Goal: Information Seeking & Learning: Learn about a topic

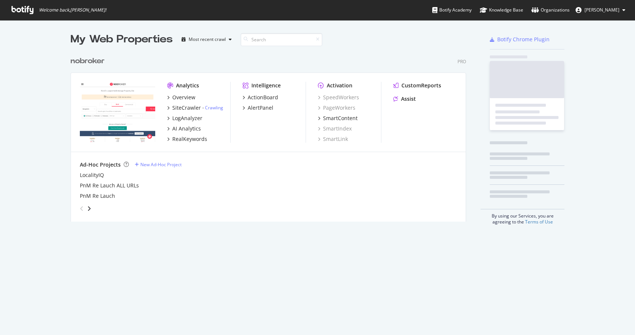
scroll to position [335, 635]
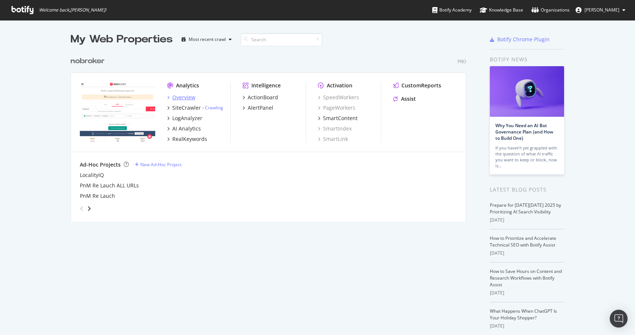
click at [183, 99] on div "Overview" at bounding box center [183, 97] width 23 height 7
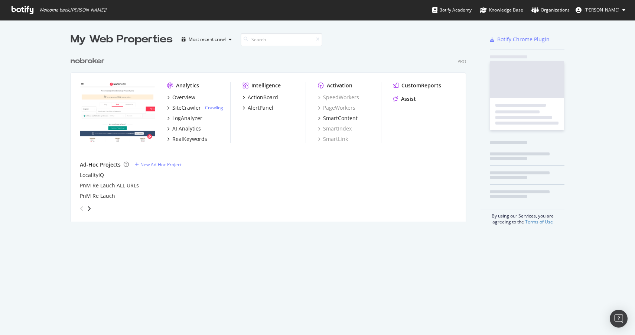
scroll to position [335, 635]
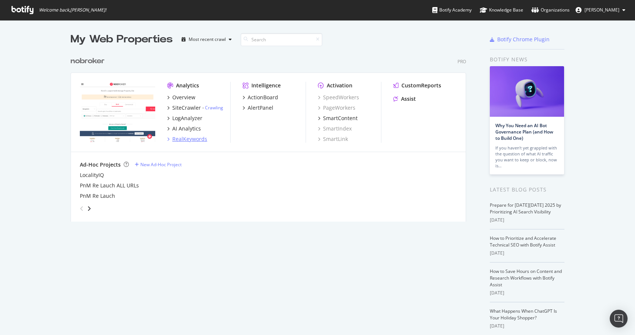
click at [187, 139] on div "RealKeywords" at bounding box center [189, 138] width 35 height 7
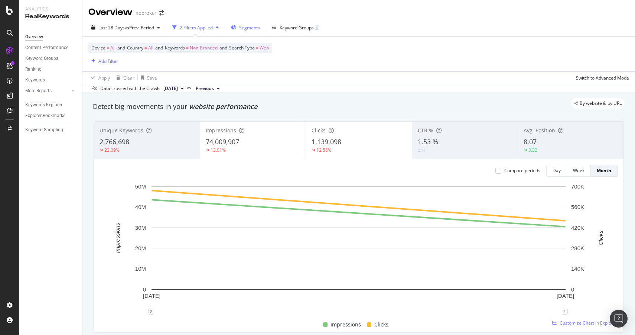
click at [239, 29] on div "Segments" at bounding box center [245, 27] width 29 height 11
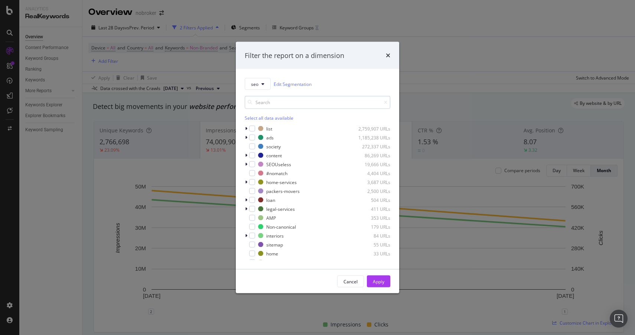
click at [266, 105] on input "modal" at bounding box center [318, 102] width 146 height 13
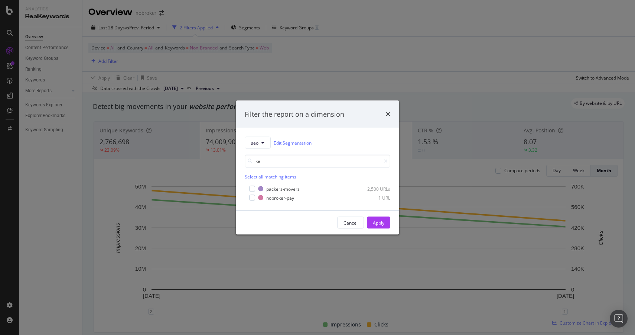
type input "k"
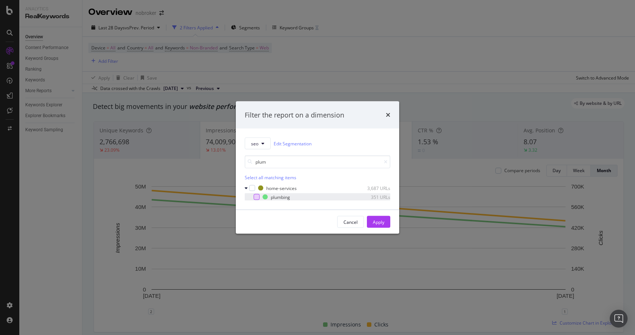
type input "plum"
click at [255, 197] on div "modal" at bounding box center [257, 197] width 6 height 6
click at [375, 219] on div "Apply" at bounding box center [379, 222] width 12 height 6
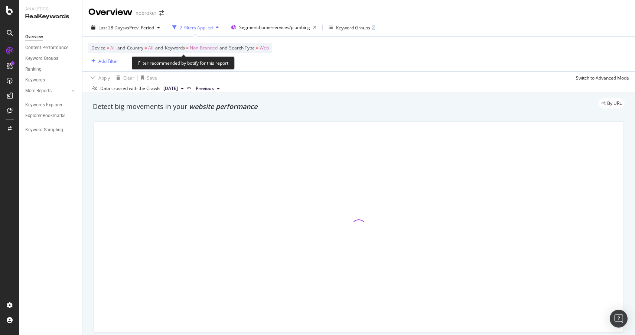
click at [211, 48] on span "Non-Branded" at bounding box center [204, 48] width 28 height 10
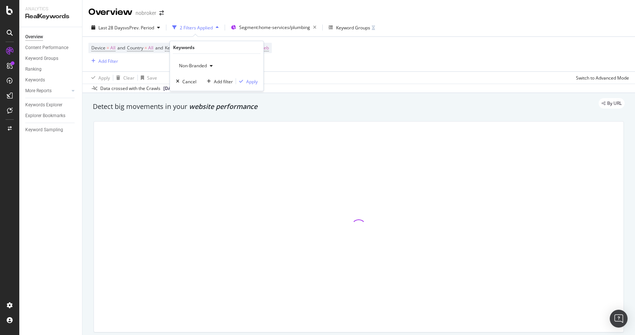
click at [206, 67] on span "Non-Branded" at bounding box center [191, 65] width 31 height 6
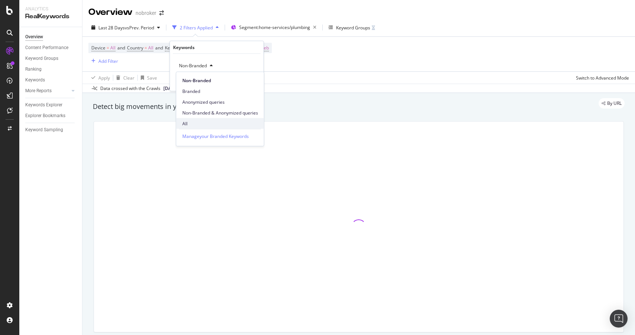
click at [199, 122] on span "All" at bounding box center [220, 123] width 76 height 7
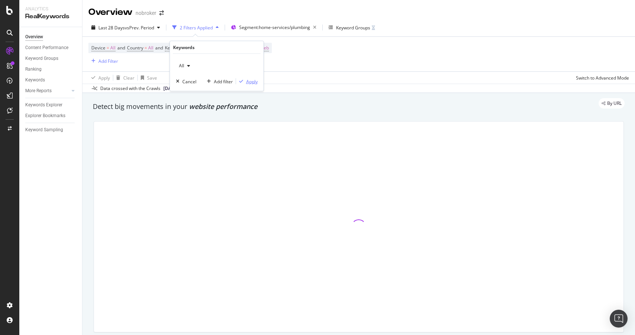
click at [250, 80] on div "Apply" at bounding box center [252, 81] width 12 height 6
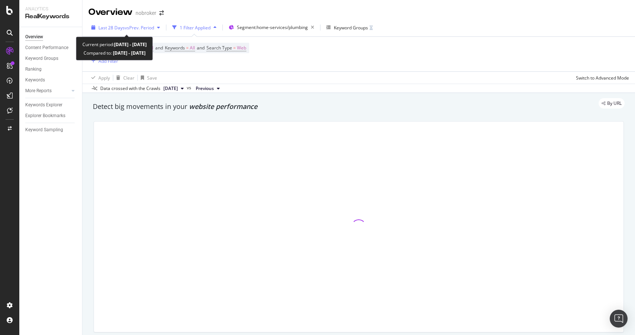
click at [138, 28] on span "vs Prev. Period" at bounding box center [139, 28] width 29 height 6
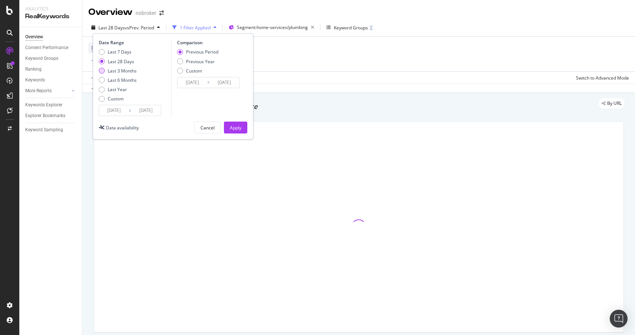
click at [103, 72] on div "Last 3 Months" at bounding box center [102, 71] width 6 height 6
type input "[DATE]"
click at [230, 127] on div "Apply" at bounding box center [236, 127] width 12 height 6
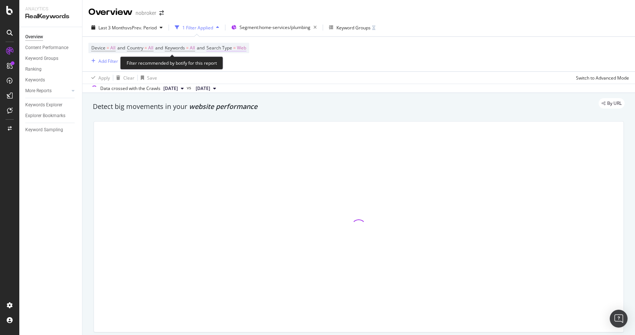
click at [246, 45] on span "Web" at bounding box center [241, 48] width 9 height 10
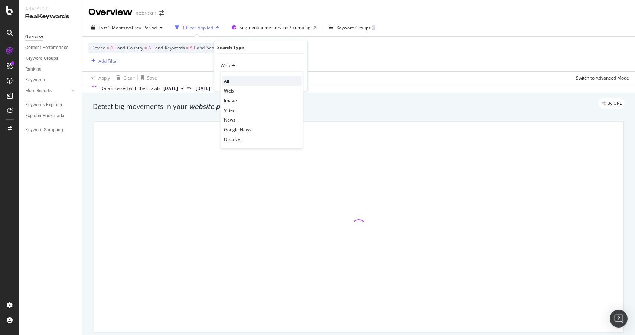
click at [234, 84] on div "All" at bounding box center [262, 81] width 80 height 10
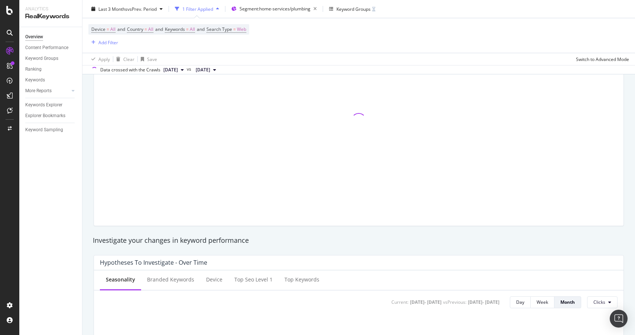
scroll to position [105, 0]
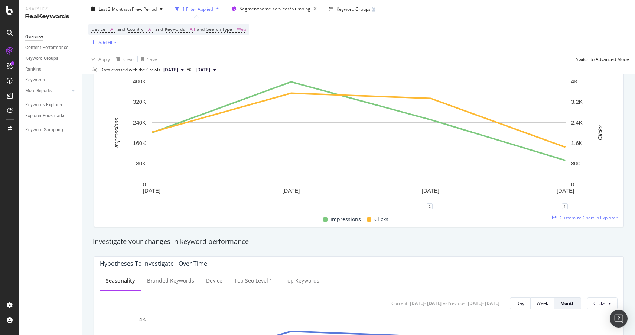
click at [555, 218] on icon at bounding box center [555, 217] width 4 height 4
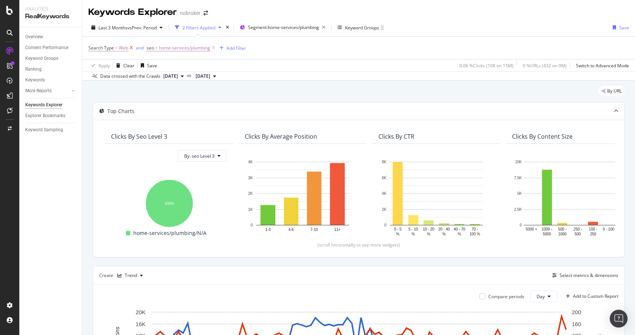
click at [129, 49] on icon at bounding box center [131, 47] width 6 height 7
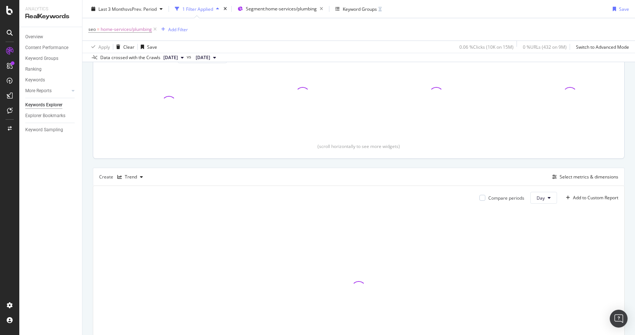
scroll to position [164, 0]
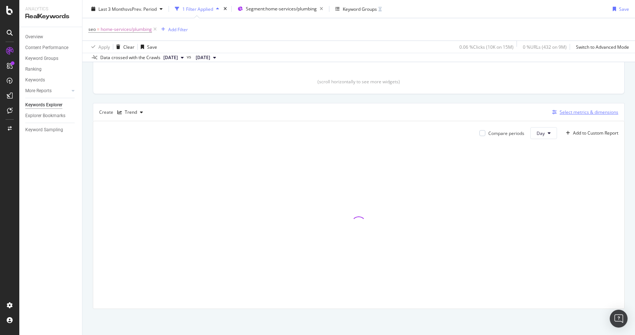
click at [557, 111] on icon "button" at bounding box center [555, 112] width 4 height 4
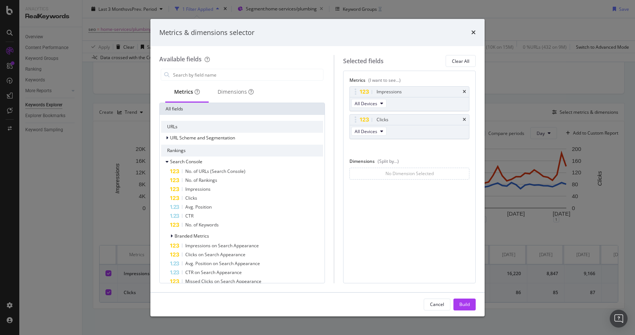
click at [470, 29] on div "Metrics & dimensions selector" at bounding box center [317, 33] width 317 height 10
click at [474, 30] on icon "times" at bounding box center [474, 32] width 4 height 6
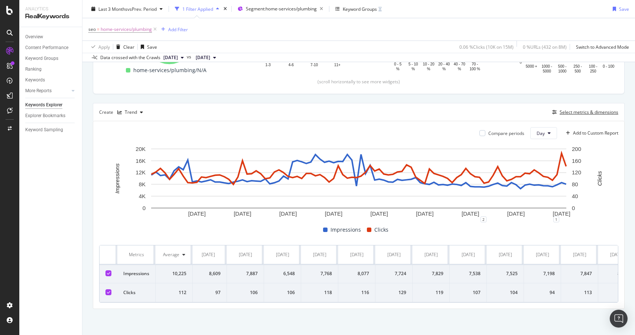
scroll to position [0, 2994]
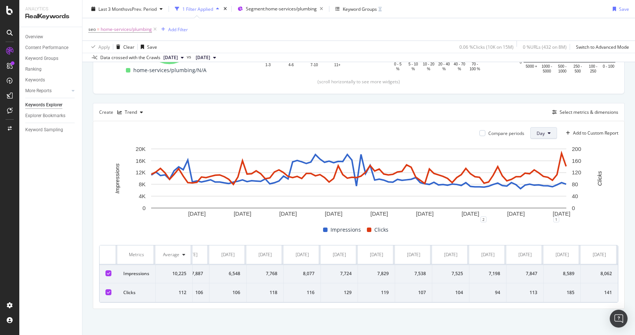
click at [548, 128] on button "Day" at bounding box center [544, 133] width 27 height 12
click at [541, 174] on span "Month" at bounding box center [543, 175] width 13 height 7
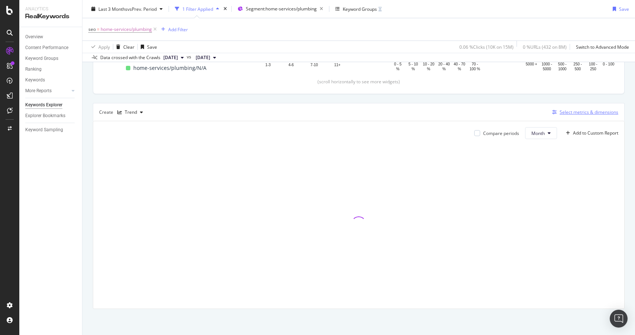
click at [565, 114] on div "Select metrics & dimensions" at bounding box center [589, 112] width 59 height 6
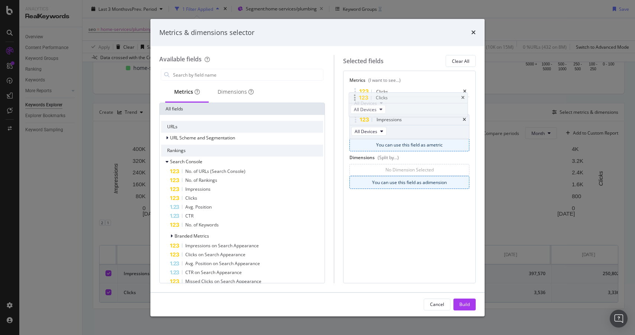
drag, startPoint x: 356, startPoint y: 121, endPoint x: 354, endPoint y: 99, distance: 22.0
click at [354, 99] on body "Analytics RealKeywords Overview Content Performance Keyword Groups Ranking Keyw…" at bounding box center [317, 167] width 635 height 335
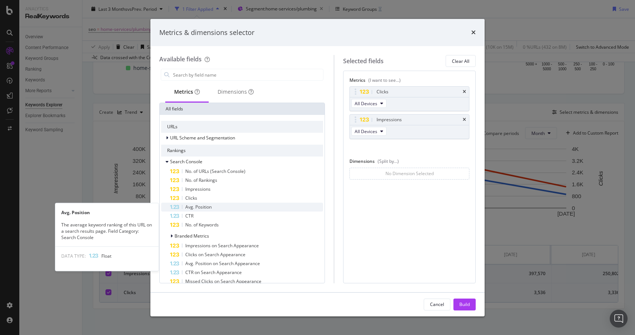
click at [200, 205] on span "Avg. Position" at bounding box center [198, 207] width 26 height 6
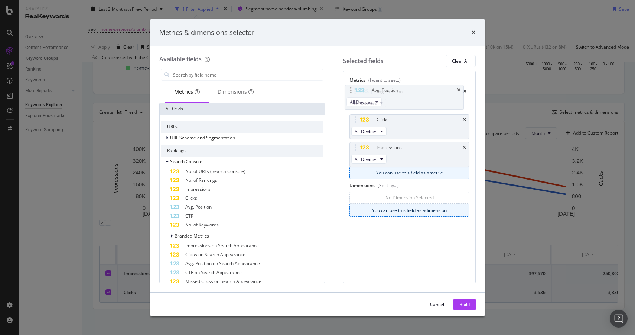
drag, startPoint x: 356, startPoint y: 148, endPoint x: 351, endPoint y: 90, distance: 57.5
click at [351, 90] on body "Analytics RealKeywords Overview Content Performance Keyword Groups Ranking Keyw…" at bounding box center [317, 167] width 635 height 335
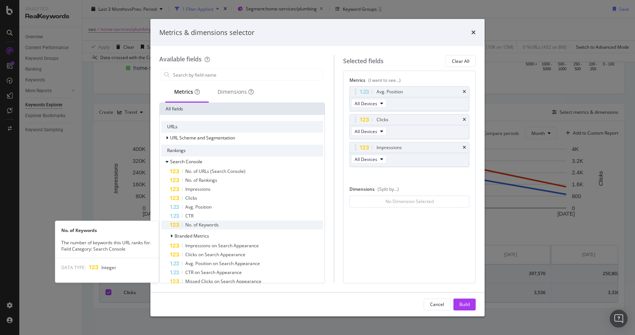
click at [205, 225] on span "No. of Keywords" at bounding box center [201, 224] width 33 height 6
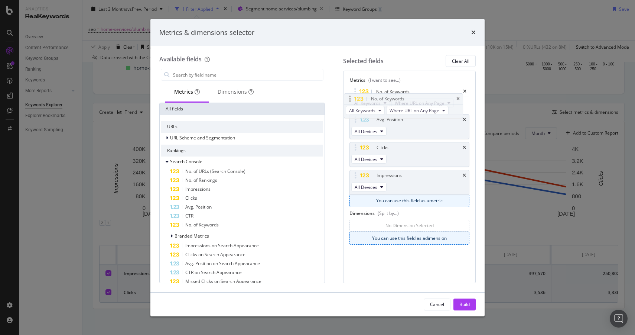
drag, startPoint x: 357, startPoint y: 174, endPoint x: 351, endPoint y: 97, distance: 76.8
click at [351, 97] on body "Analytics RealKeywords Overview Content Performance Keyword Groups Ranking Keyw…" at bounding box center [317, 167] width 635 height 335
drag, startPoint x: 356, startPoint y: 119, endPoint x: 355, endPoint y: 96, distance: 23.4
click at [355, 96] on body "Analytics RealKeywords Overview Content Performance Keyword Groups Ranking Keyw…" at bounding box center [317, 167] width 635 height 335
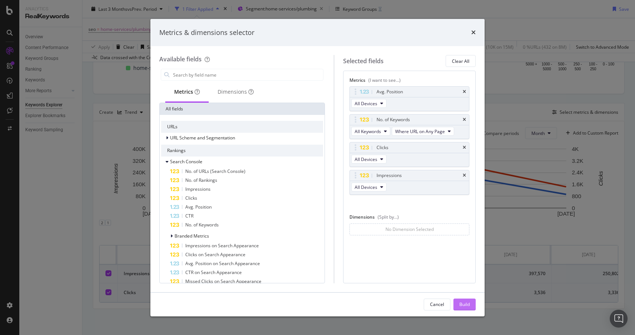
click at [464, 302] on div "Build" at bounding box center [465, 304] width 10 height 6
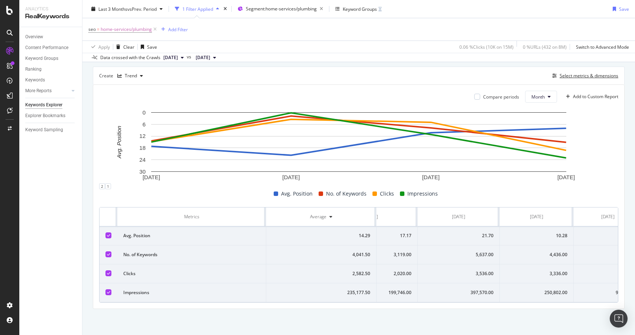
scroll to position [0, 76]
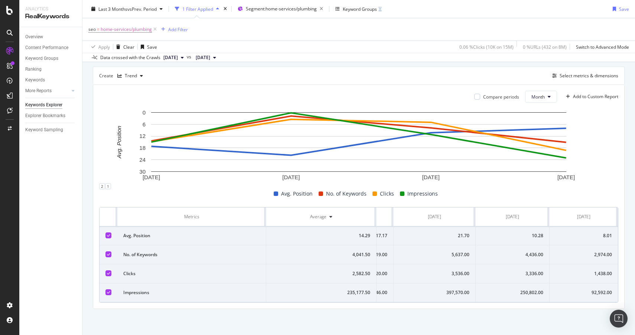
click at [602, 253] on div "2,974.00" at bounding box center [584, 254] width 56 height 7
copy div "2,974.00"
click at [538, 254] on div "4,436.00" at bounding box center [513, 254] width 62 height 7
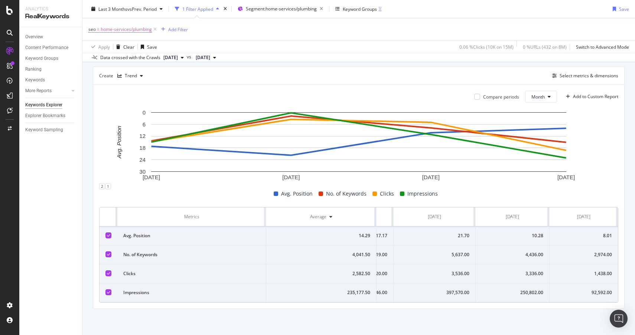
click at [537, 275] on div "3,336.00" at bounding box center [513, 273] width 62 height 7
copy div "3,336.00"
click at [607, 236] on div "8.01" at bounding box center [584, 235] width 56 height 7
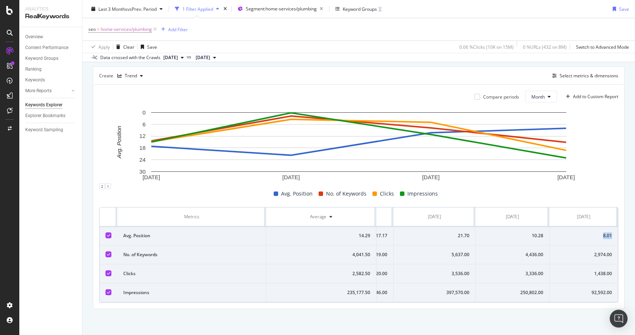
click at [607, 236] on div "8.01" at bounding box center [584, 235] width 56 height 7
copy div "8.01"
click at [601, 256] on div "2,974.00" at bounding box center [584, 254] width 56 height 7
copy div "2,974.00"
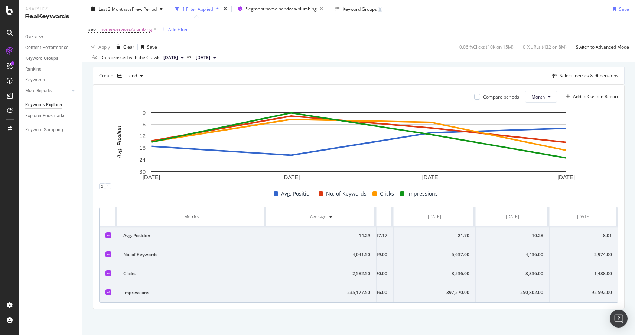
click at [597, 276] on div "1,438.00" at bounding box center [584, 273] width 56 height 7
copy div "1,438.00"
click at [598, 291] on div "92,592.00" at bounding box center [584, 292] width 56 height 7
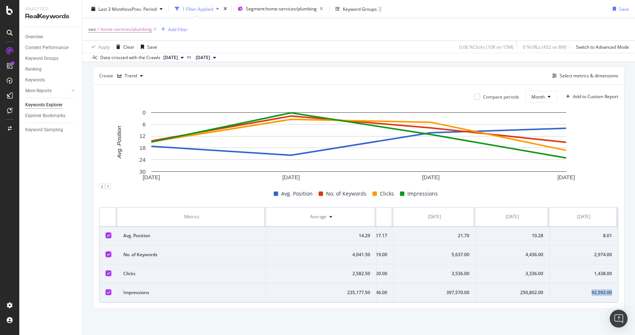
copy div "92,592.00"
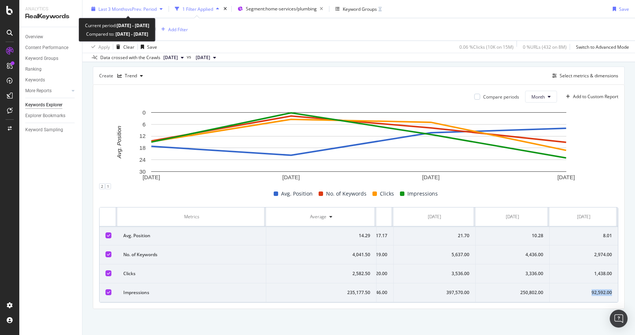
click at [149, 12] on div "Last 3 Months vs Prev. Period" at bounding box center [126, 8] width 77 height 11
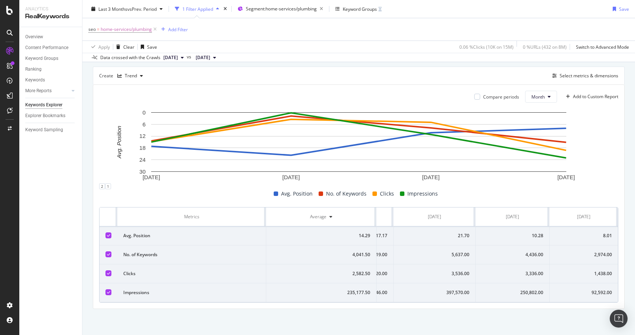
click at [273, 73] on div "Create Trend Select metrics & dimensions" at bounding box center [359, 76] width 532 height 18
click at [155, 29] on icon at bounding box center [155, 29] width 6 height 7
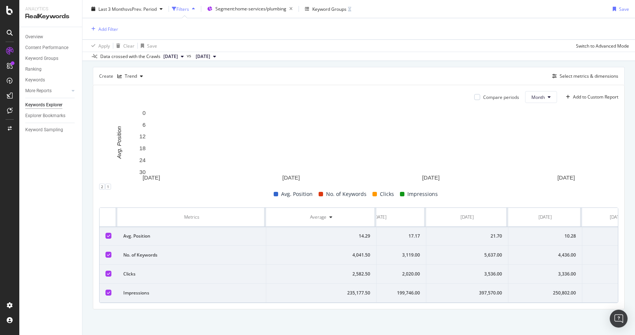
scroll to position [0, 76]
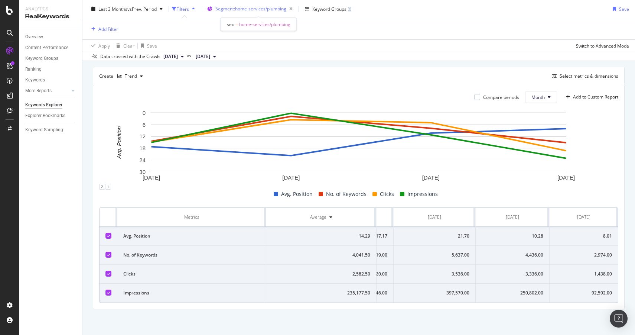
click at [271, 7] on span "Segment: home-services/plumbing" at bounding box center [251, 9] width 71 height 6
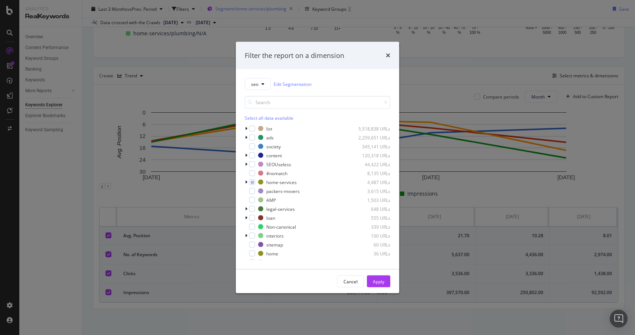
scroll to position [164, 0]
click at [246, 182] on icon "modal" at bounding box center [246, 182] width 2 height 4
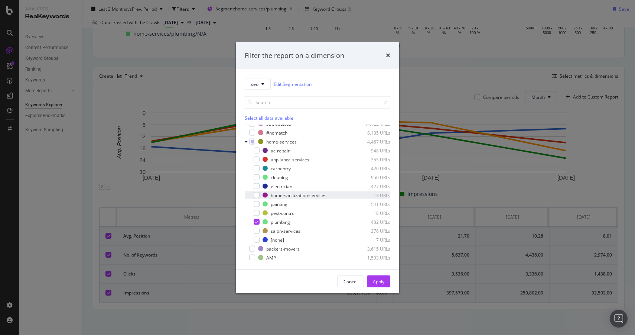
scroll to position [47, 0]
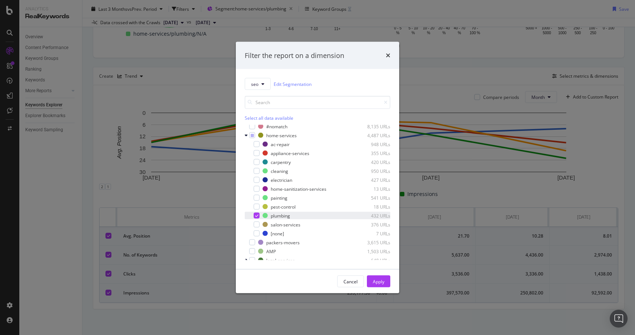
click at [257, 217] on icon "modal" at bounding box center [256, 216] width 3 height 4
click at [258, 160] on div "modal" at bounding box center [257, 162] width 6 height 6
click at [373, 281] on div "Apply" at bounding box center [379, 281] width 12 height 6
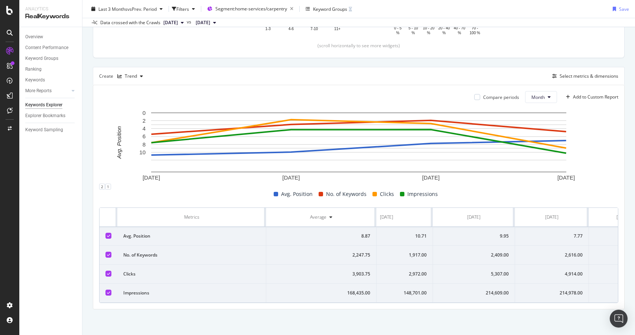
scroll to position [0, 76]
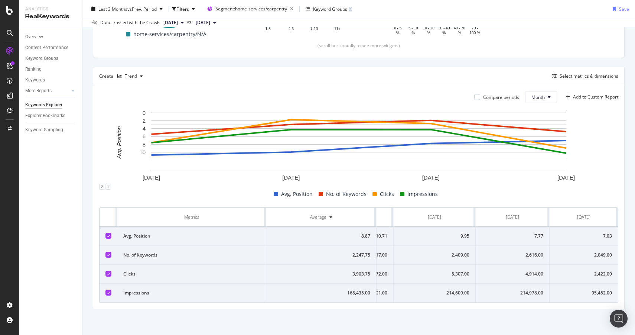
click at [602, 253] on div "2,049.00" at bounding box center [584, 255] width 56 height 7
copy div "2,049.00"
click at [599, 253] on div "2,049.00" at bounding box center [584, 255] width 56 height 7
click at [596, 256] on div "2,049.00" at bounding box center [584, 255] width 56 height 7
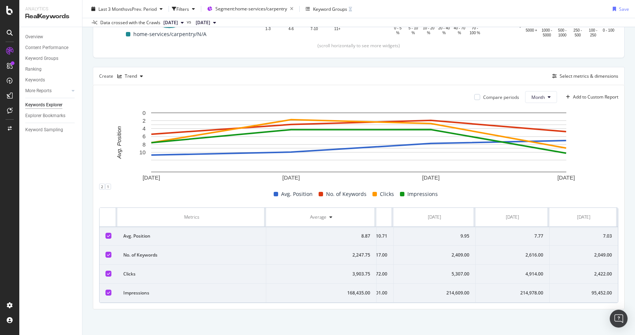
click at [607, 233] on div "7.03" at bounding box center [584, 236] width 56 height 7
copy div "7.03"
click at [601, 253] on div "2,049.00" at bounding box center [584, 255] width 56 height 7
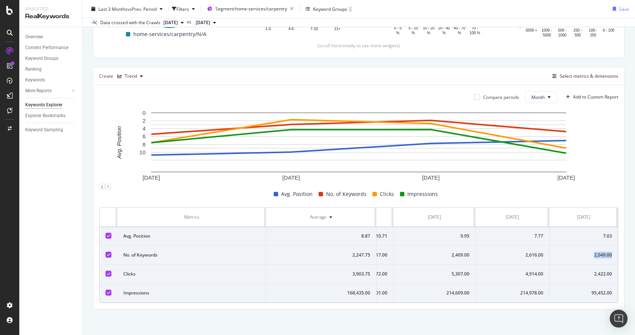
copy div "2,049.00"
click at [602, 272] on div "2,422.00" at bounding box center [584, 274] width 56 height 7
copy div "2,422.00"
click at [605, 291] on div "95,452.00" at bounding box center [584, 293] width 56 height 7
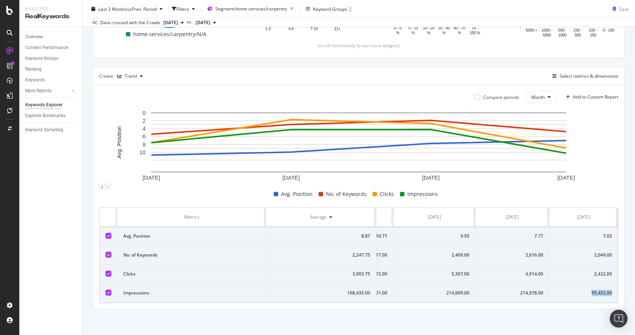
click at [605, 291] on div "95,452.00" at bounding box center [584, 293] width 56 height 7
click at [261, 7] on span "Segment: home-services/carpentry" at bounding box center [252, 9] width 72 height 6
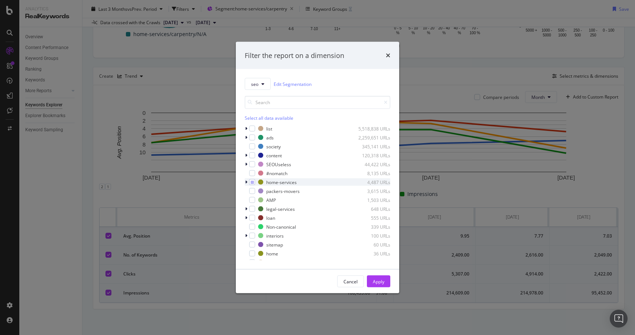
click at [247, 179] on div "modal" at bounding box center [247, 181] width 4 height 7
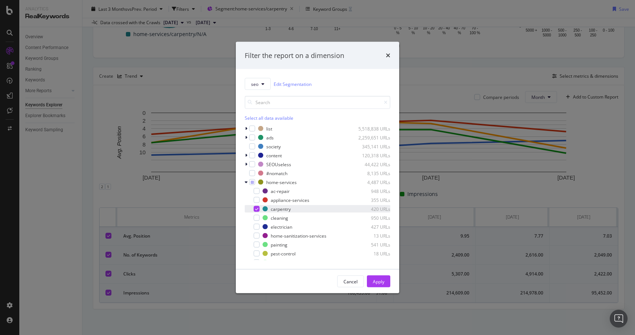
click at [258, 208] on icon "modal" at bounding box center [256, 209] width 3 height 4
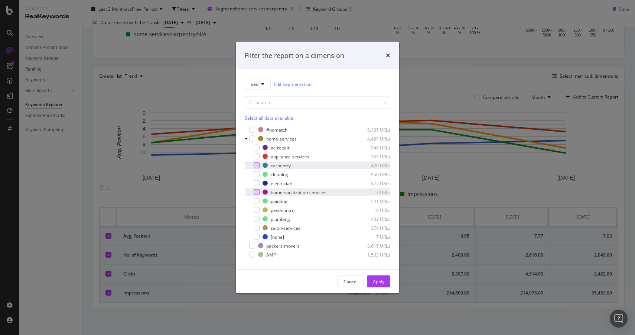
scroll to position [45, 0]
click at [255, 217] on div "modal" at bounding box center [257, 218] width 6 height 6
click at [257, 183] on div "modal" at bounding box center [257, 182] width 6 height 6
click at [387, 287] on div "Cancel Apply" at bounding box center [318, 281] width 164 height 24
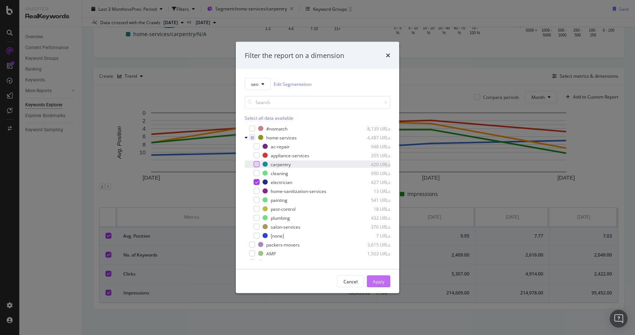
click at [385, 284] on button "Apply" at bounding box center [378, 281] width 23 height 12
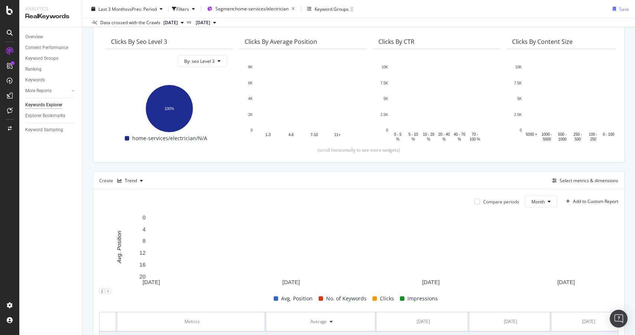
scroll to position [95, 0]
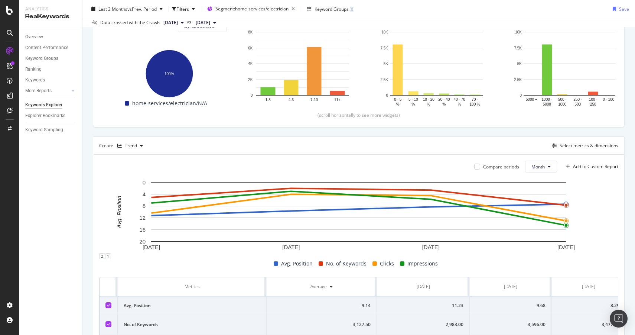
click at [502, 222] on rect "A chart." at bounding box center [358, 211] width 415 height 59
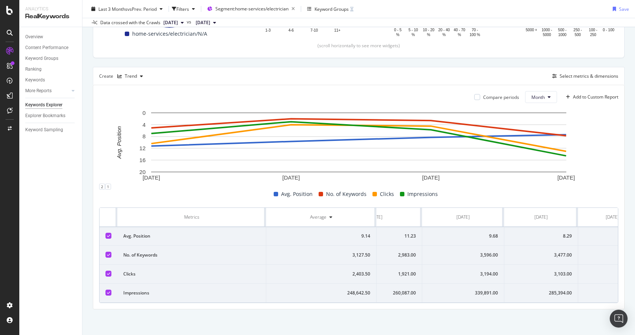
scroll to position [0, 76]
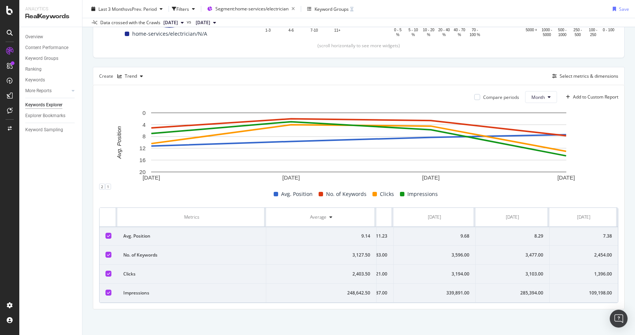
click at [610, 234] on div "7.38" at bounding box center [584, 236] width 56 height 7
click at [600, 253] on div "2,454.00" at bounding box center [584, 255] width 56 height 7
click at [600, 274] on div "1,396.00" at bounding box center [584, 274] width 56 height 7
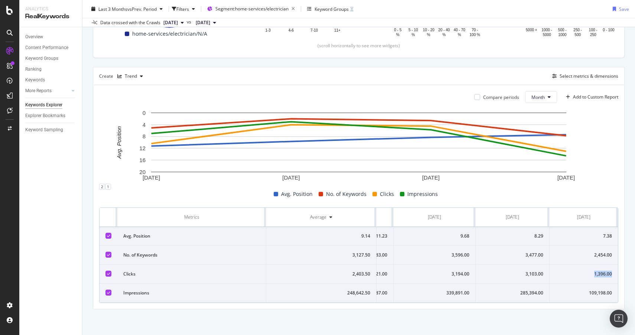
click at [600, 274] on div "1,396.00" at bounding box center [584, 274] width 56 height 7
click at [600, 291] on div "109,198.00" at bounding box center [584, 293] width 56 height 7
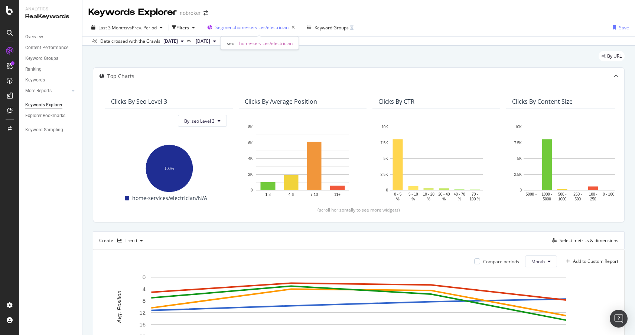
click at [254, 28] on span "Segment: home-services/electrician" at bounding box center [252, 27] width 73 height 6
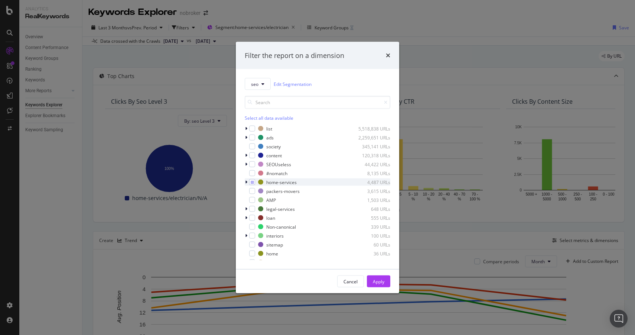
click at [246, 180] on icon "modal" at bounding box center [246, 182] width 2 height 4
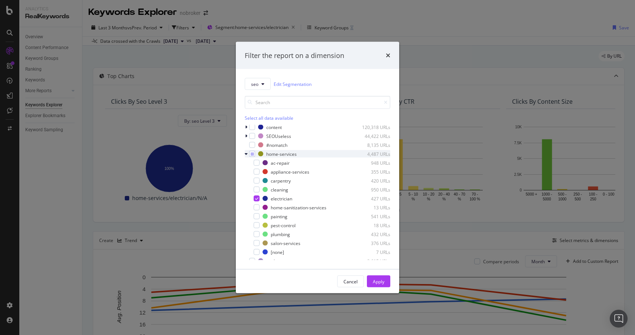
scroll to position [67, 0]
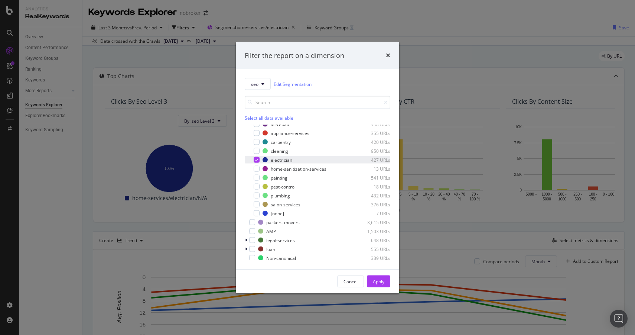
click at [255, 162] on div "modal" at bounding box center [257, 160] width 6 height 6
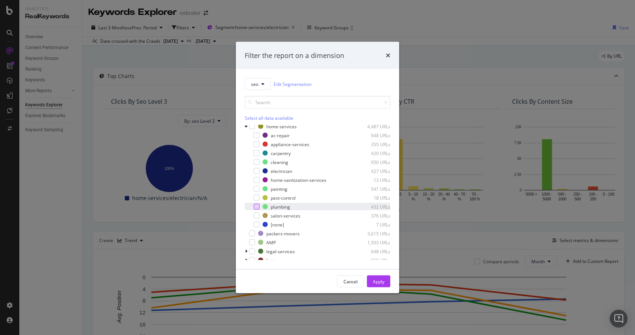
scroll to position [53, 0]
click at [257, 149] on div "modal" at bounding box center [257, 147] width 6 height 6
click at [382, 281] on div "Apply" at bounding box center [379, 281] width 12 height 6
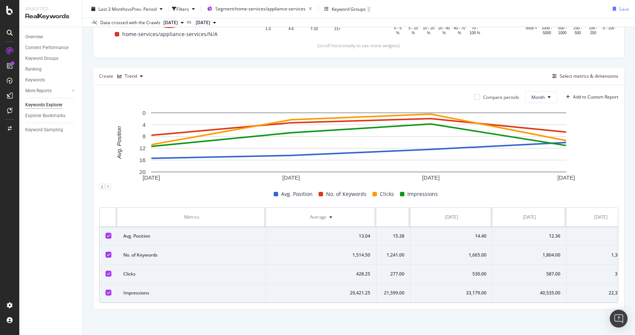
scroll to position [0, 76]
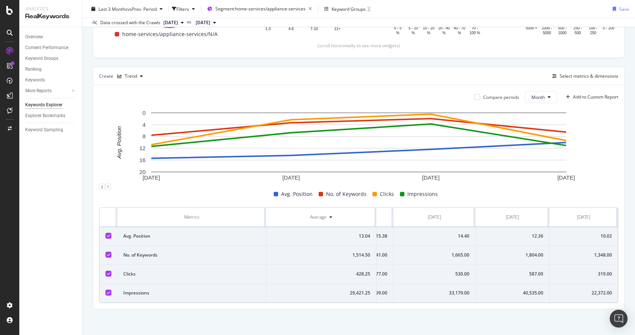
click at [609, 231] on td "10.02" at bounding box center [584, 236] width 68 height 19
click at [608, 234] on div "10.02" at bounding box center [584, 236] width 56 height 7
click at [603, 255] on div "1,348.00" at bounding box center [584, 255] width 56 height 7
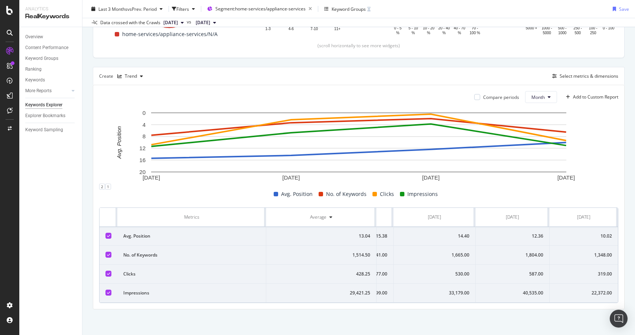
click at [603, 276] on div "319.00" at bounding box center [584, 274] width 56 height 7
click at [597, 290] on div "22,372.00" at bounding box center [584, 293] width 56 height 7
